Goal: Task Accomplishment & Management: Complete application form

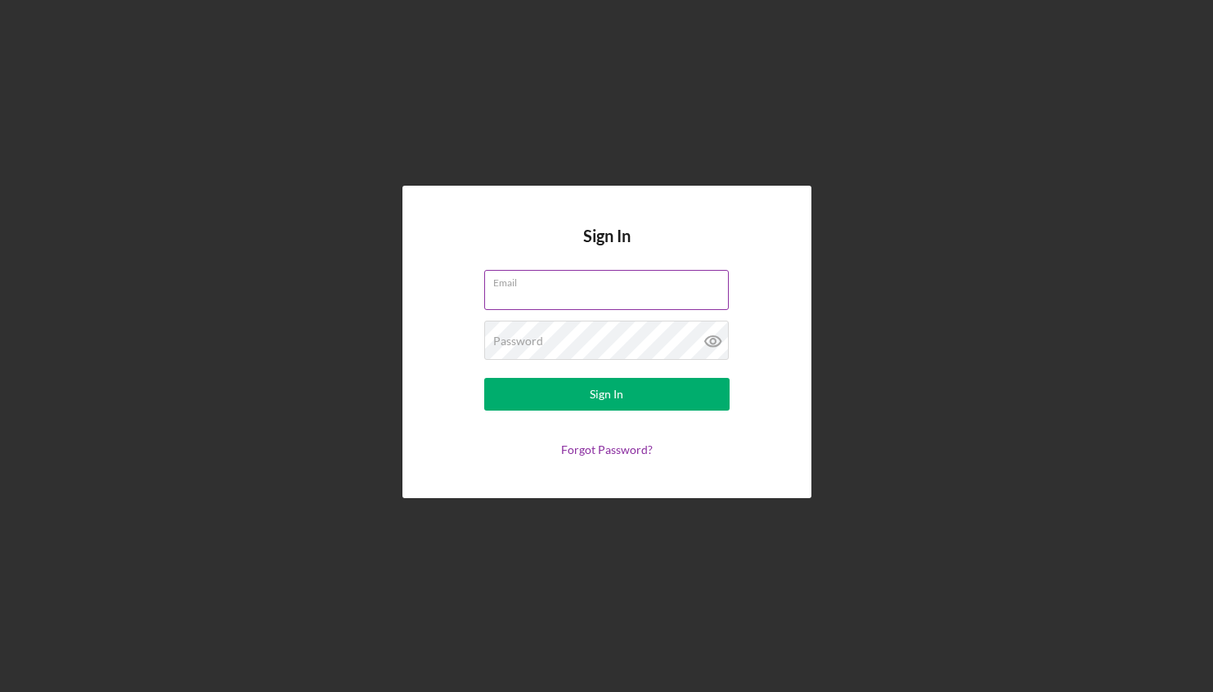
click at [514, 295] on input "Email" at bounding box center [606, 289] width 245 height 39
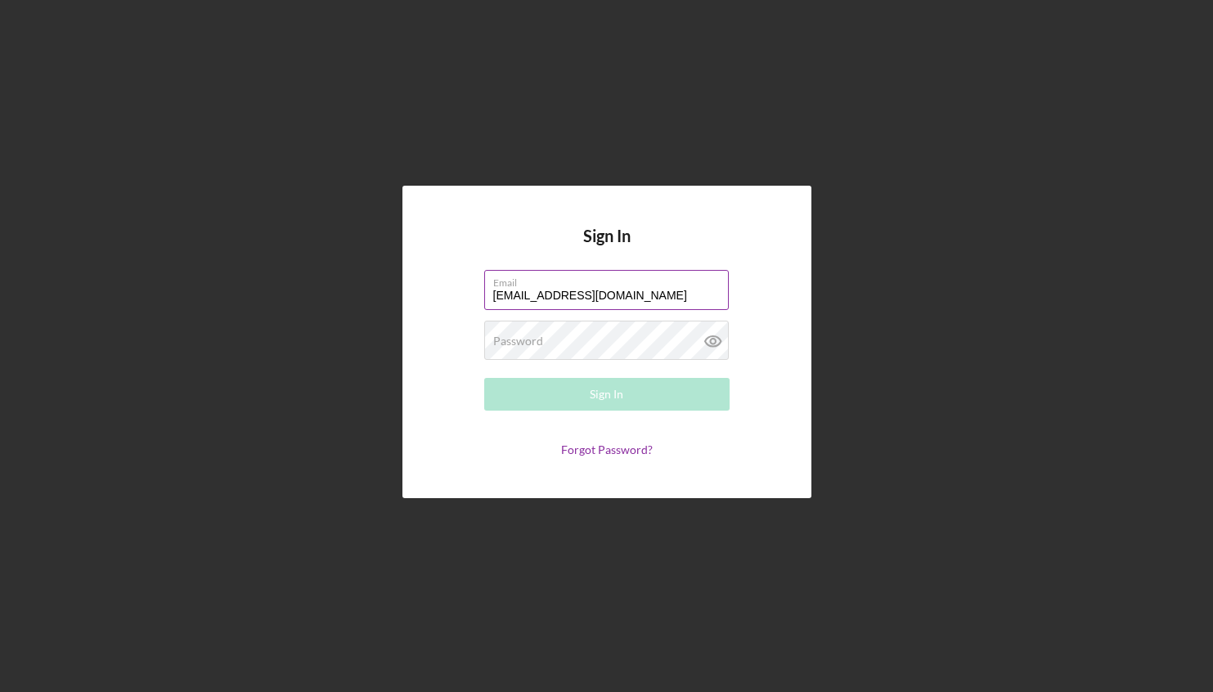
type input "[EMAIL_ADDRESS][DOMAIN_NAME]"
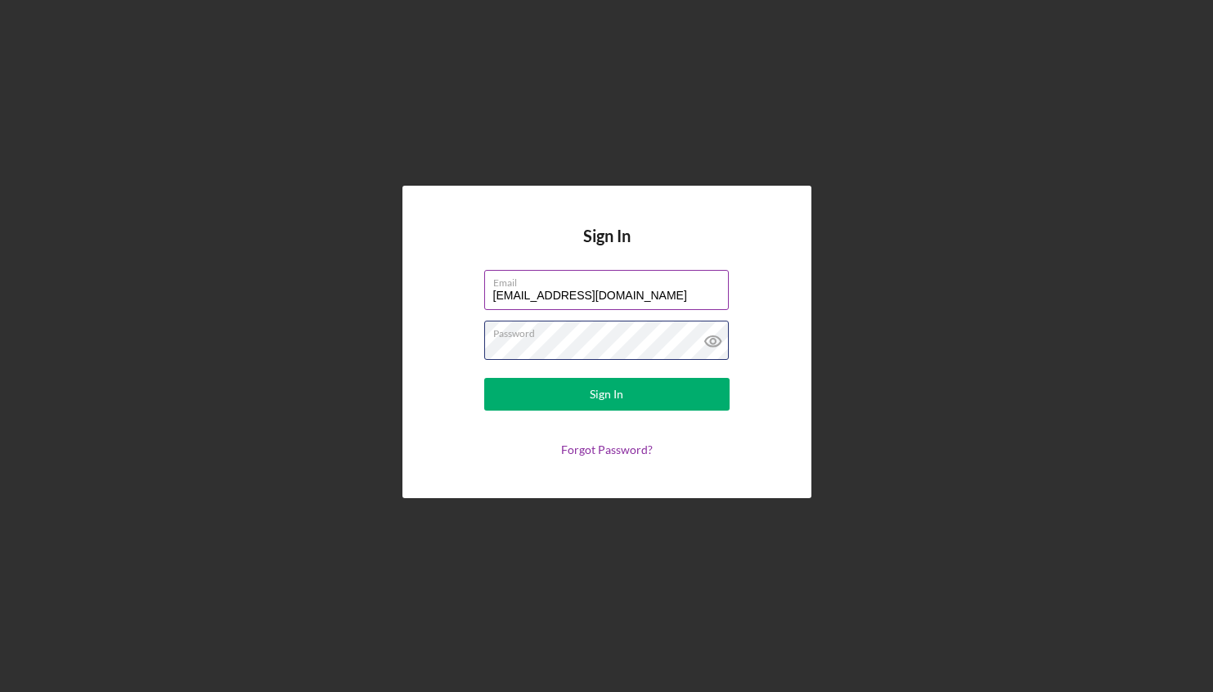
click at [484, 378] on button "Sign In" at bounding box center [606, 394] width 245 height 33
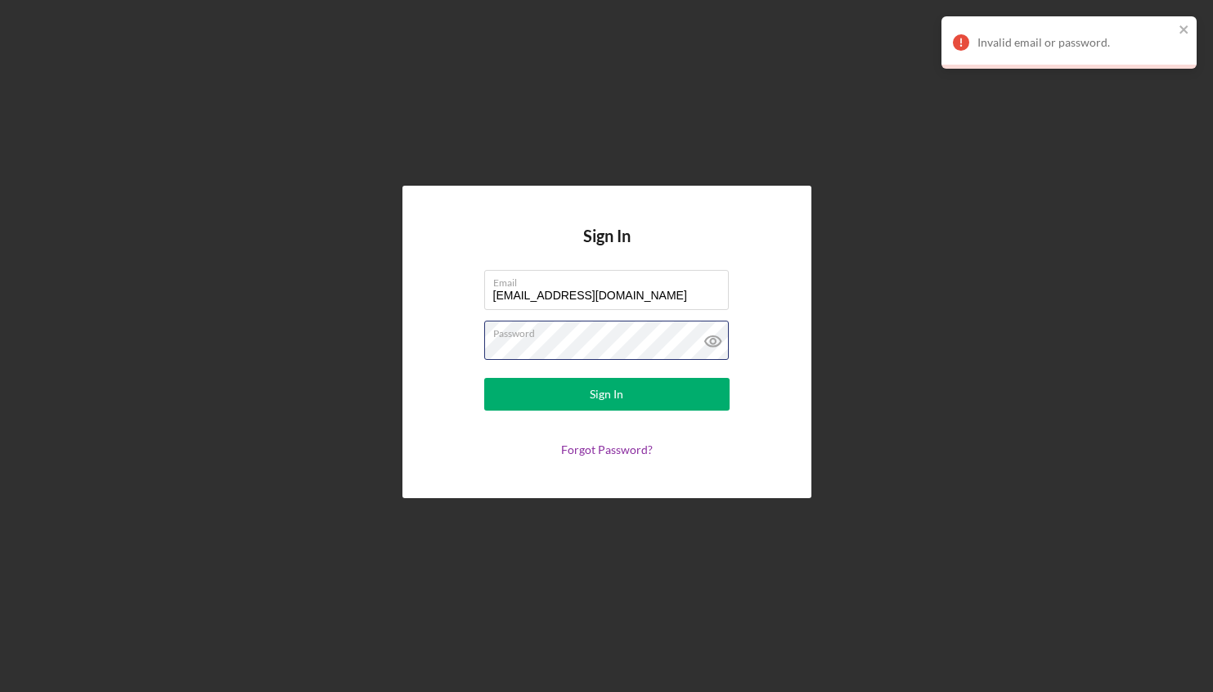
click at [484, 378] on button "Sign In" at bounding box center [606, 394] width 245 height 33
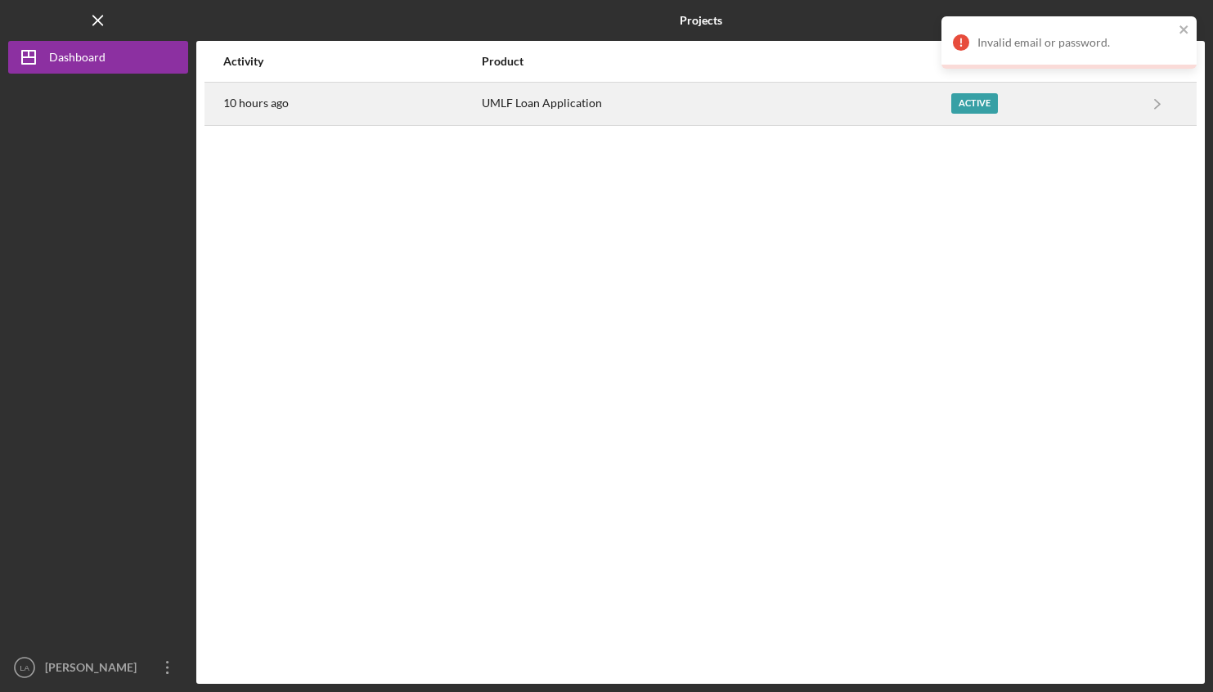
click at [673, 101] on div "UMLF Loan Application" at bounding box center [716, 103] width 468 height 41
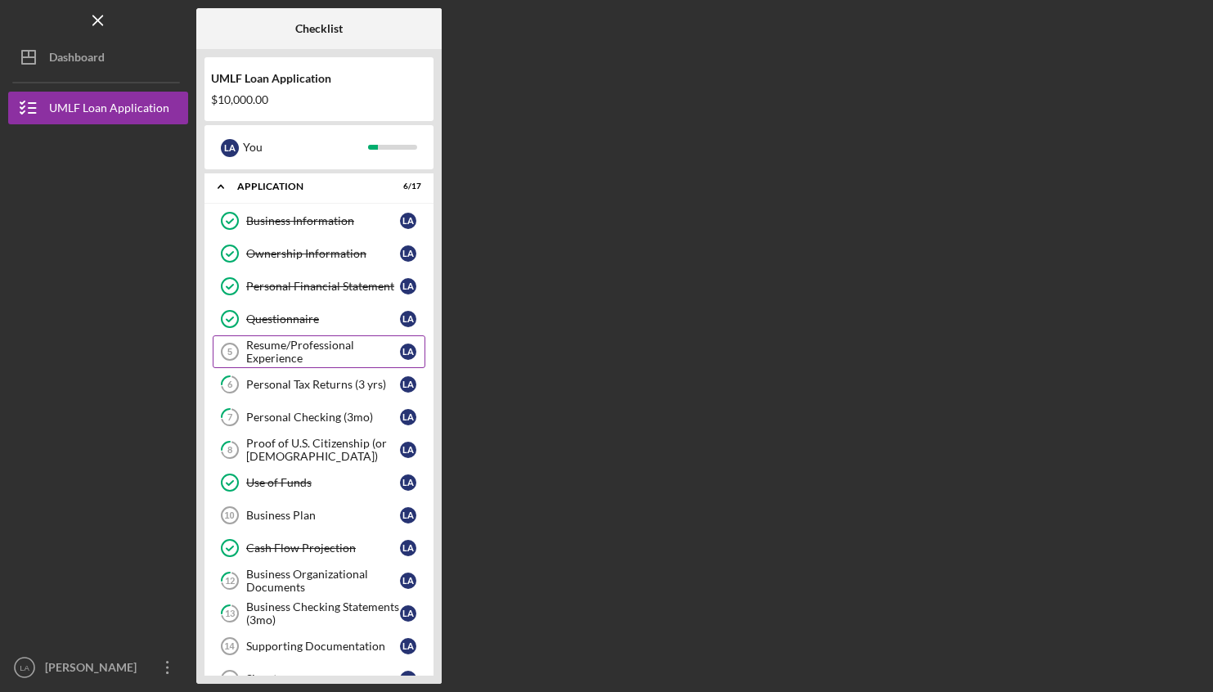
scroll to position [3, 0]
click at [276, 347] on div "Resume/Professional Experience" at bounding box center [323, 351] width 154 height 26
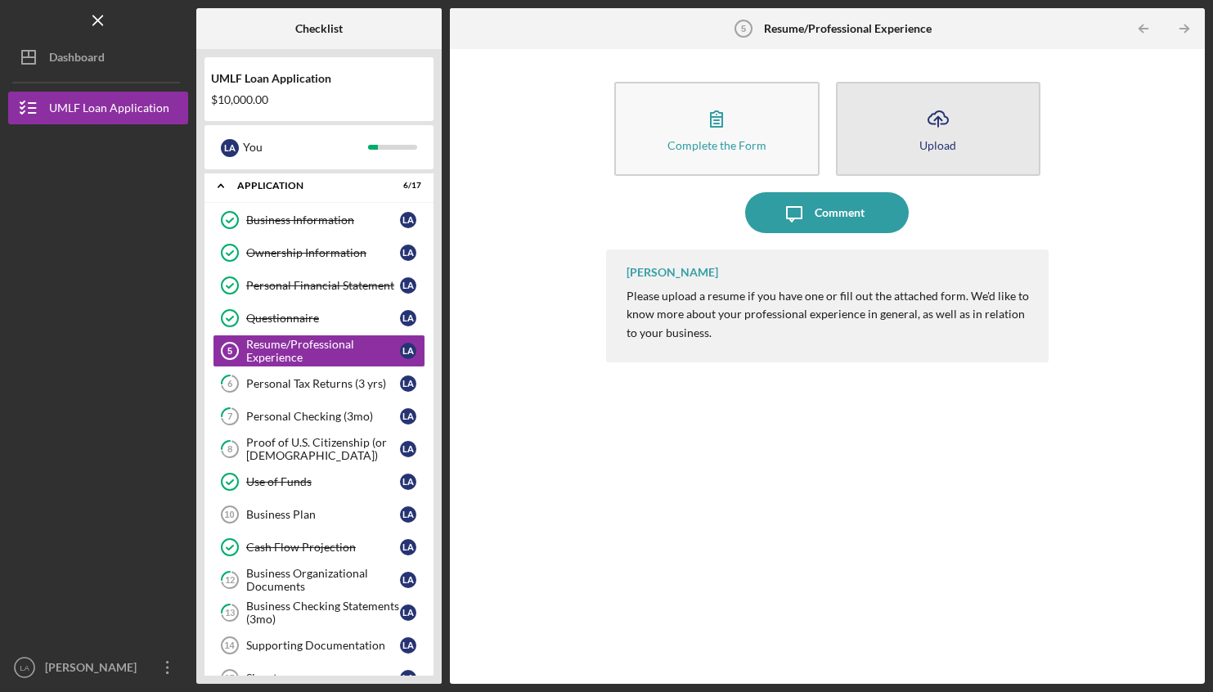
click at [937, 136] on icon "Icon/Upload" at bounding box center [938, 118] width 41 height 41
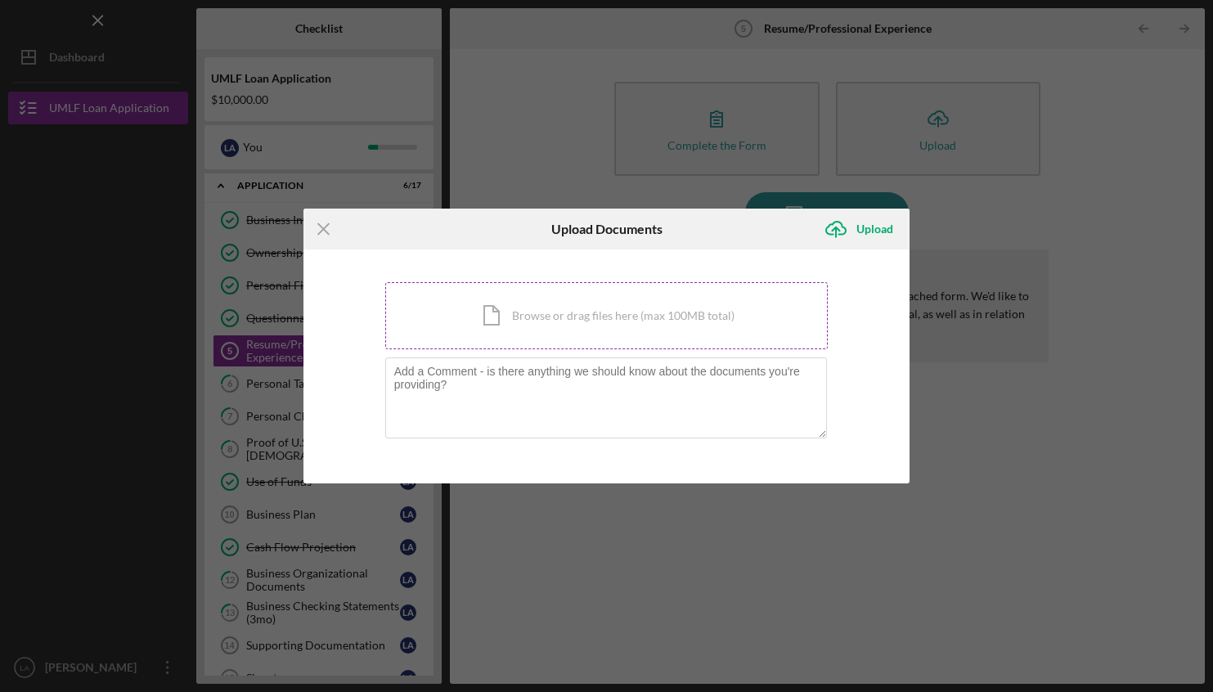
click at [593, 327] on div "Icon/Document Browse or drag files here (max 100MB total) Tap to choose files o…" at bounding box center [606, 315] width 443 height 67
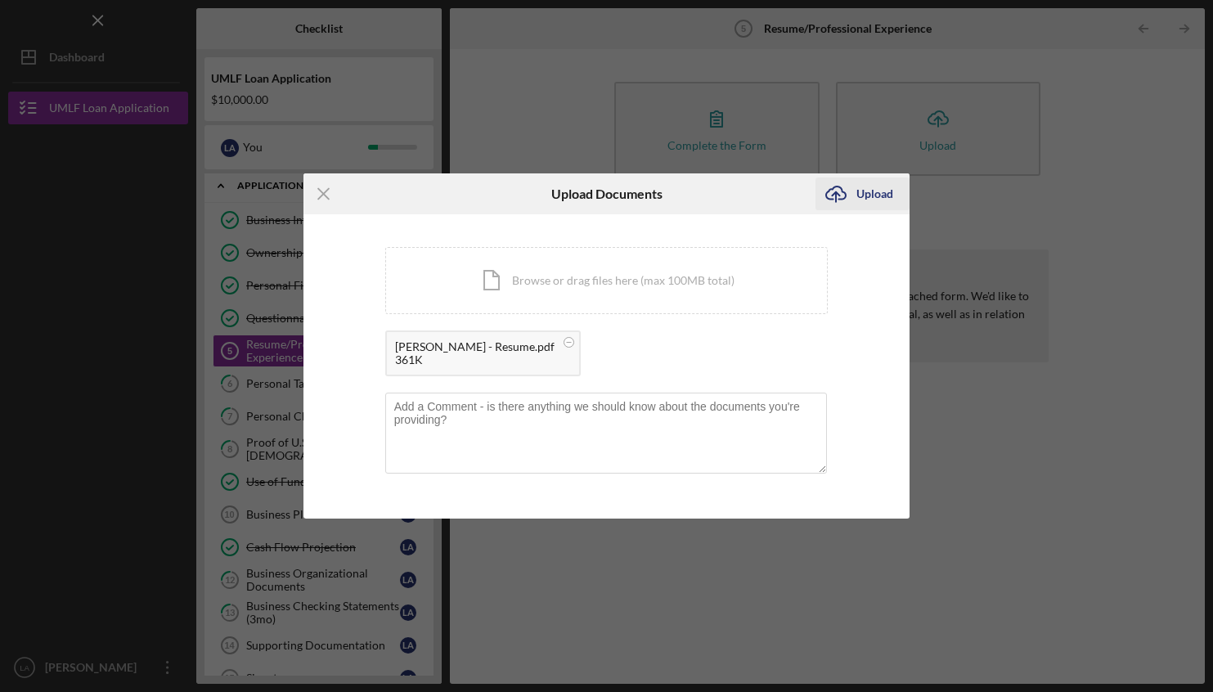
click at [871, 187] on div "Upload" at bounding box center [874, 194] width 37 height 33
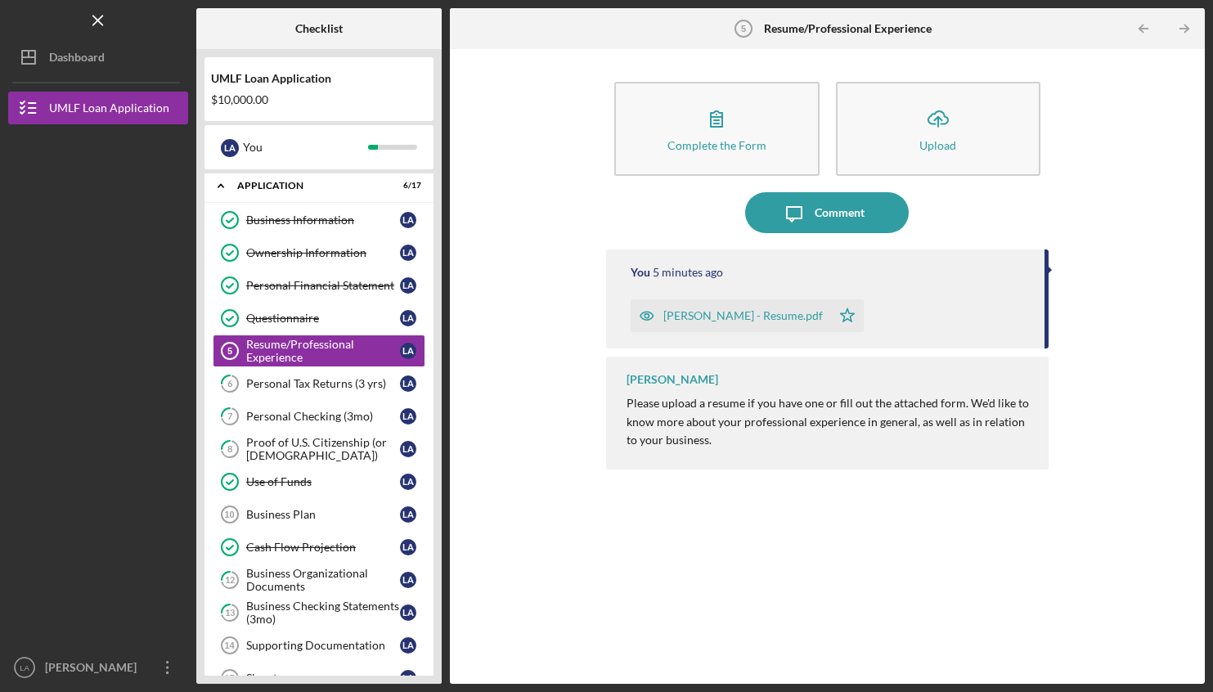
click at [810, 545] on div "You 5 minutes ago [PERSON_NAME] - Resume.pdf Icon/Star [PERSON_NAME] Please upl…" at bounding box center [827, 454] width 443 height 410
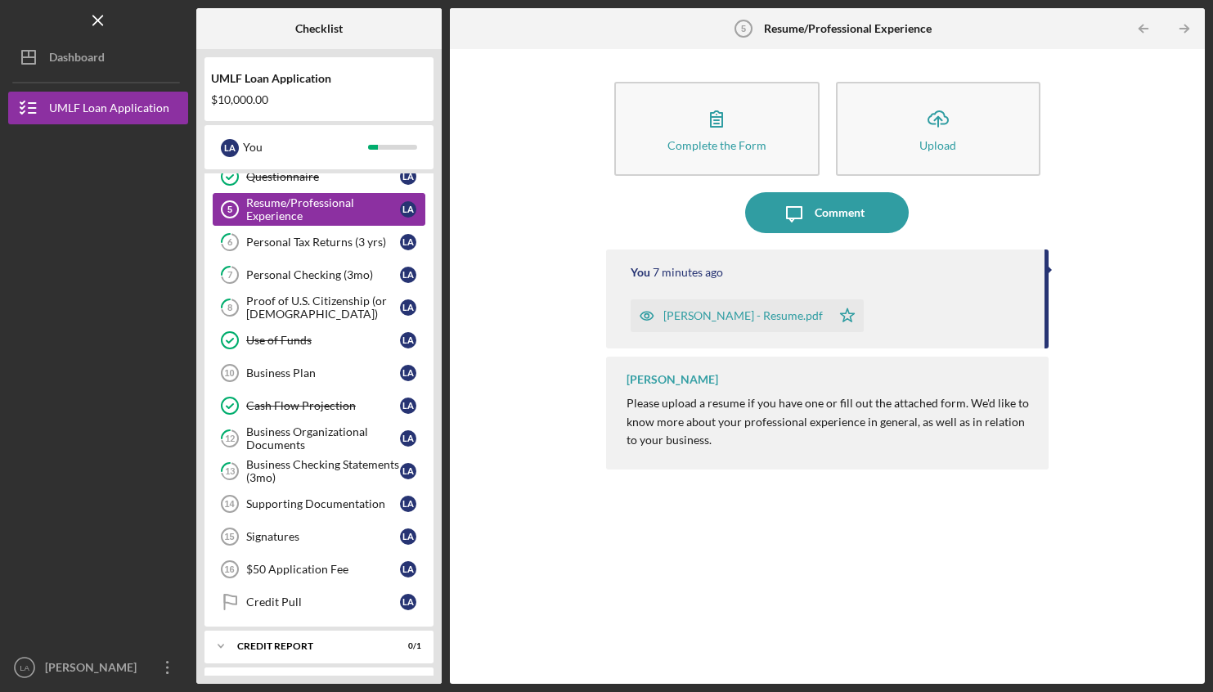
scroll to position [151, 0]
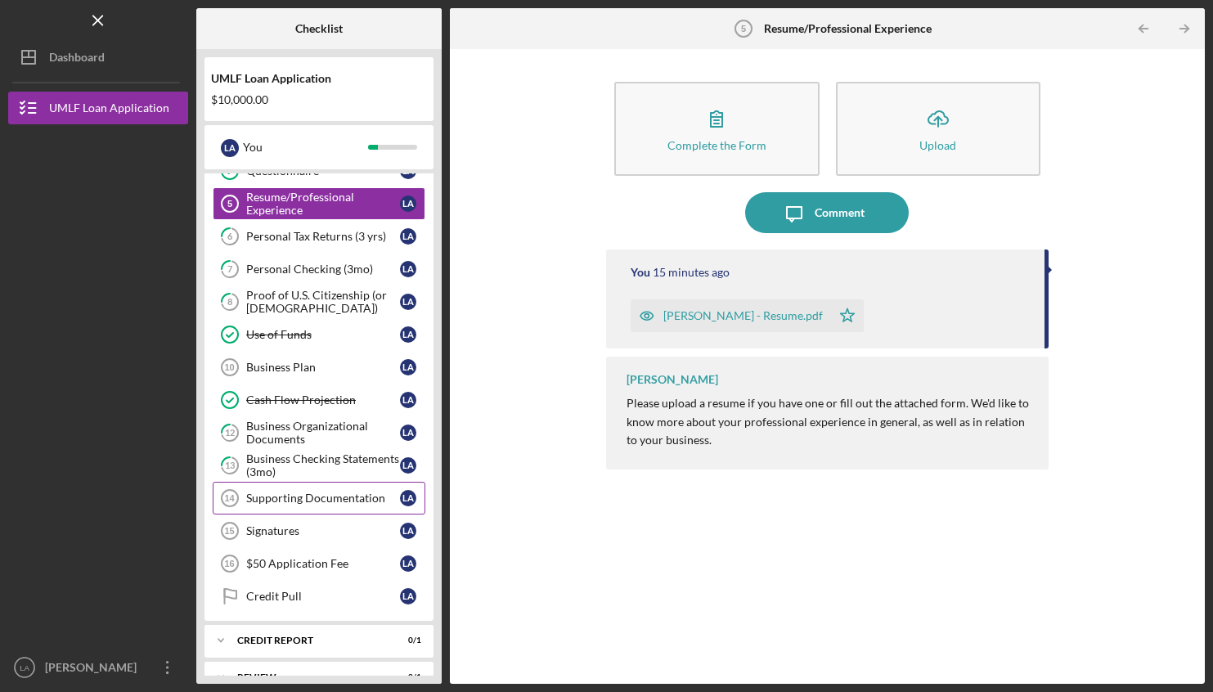
click at [231, 500] on tspan "14" at bounding box center [229, 498] width 11 height 10
